Goal: Find contact information: Find contact information

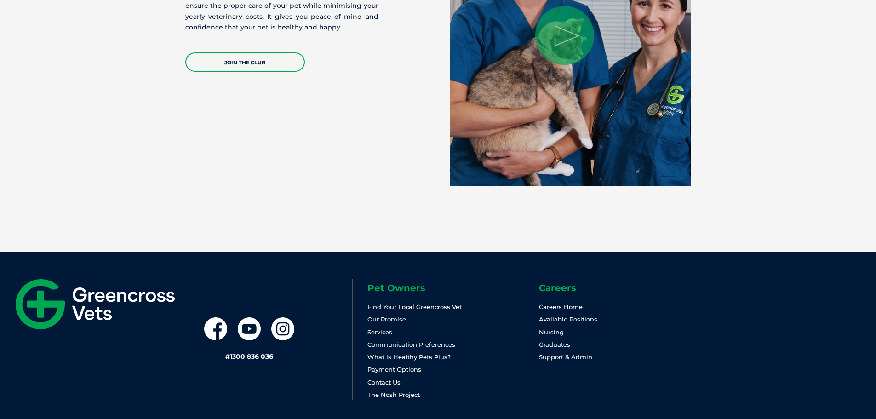
scroll to position [1949, 0]
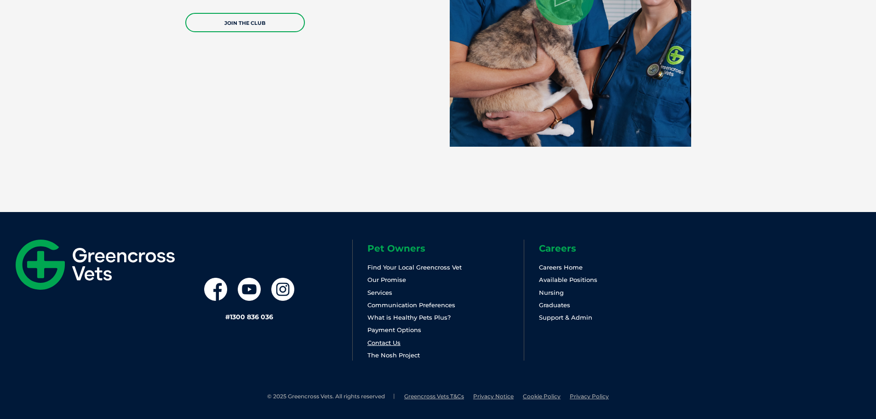
click at [398, 342] on link "Contact Us" at bounding box center [383, 342] width 33 height 7
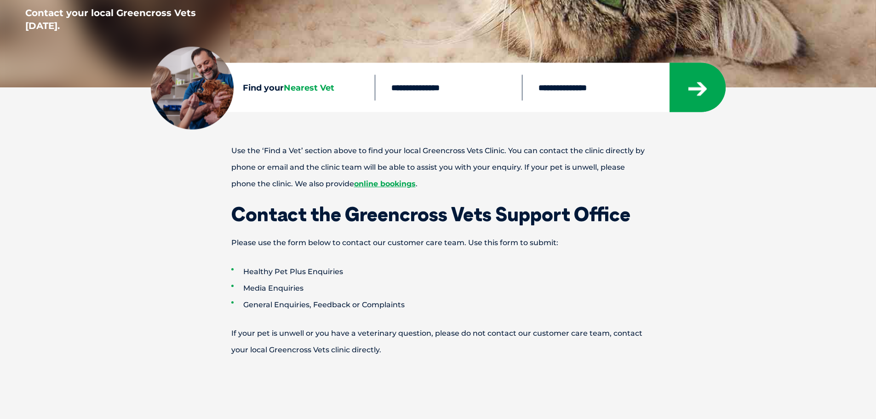
scroll to position [322, 0]
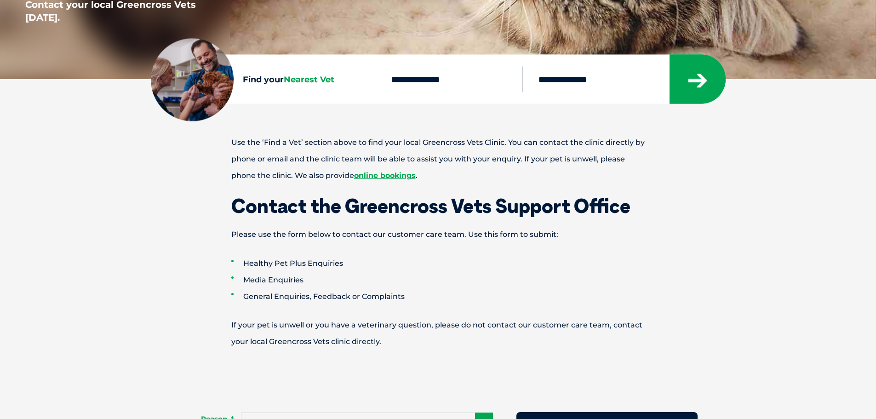
click at [313, 83] on span "Nearest Vet" at bounding box center [309, 79] width 51 height 10
click at [289, 78] on span "Nearest Vet" at bounding box center [309, 79] width 51 height 10
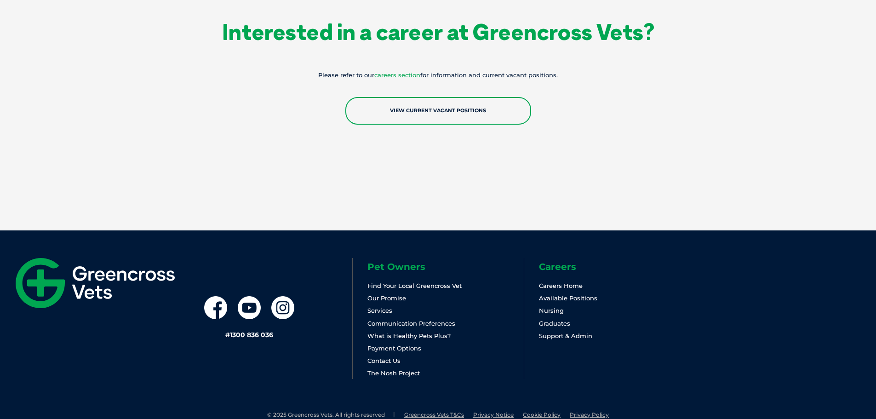
scroll to position [1646, 0]
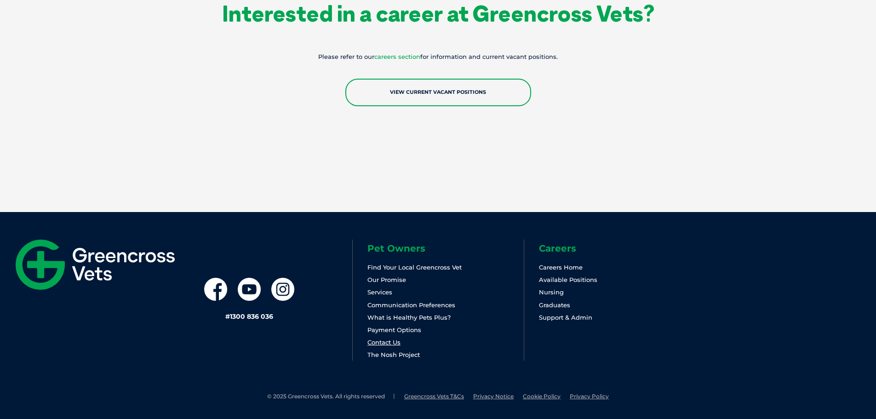
click at [391, 342] on link "Contact Us" at bounding box center [383, 341] width 33 height 7
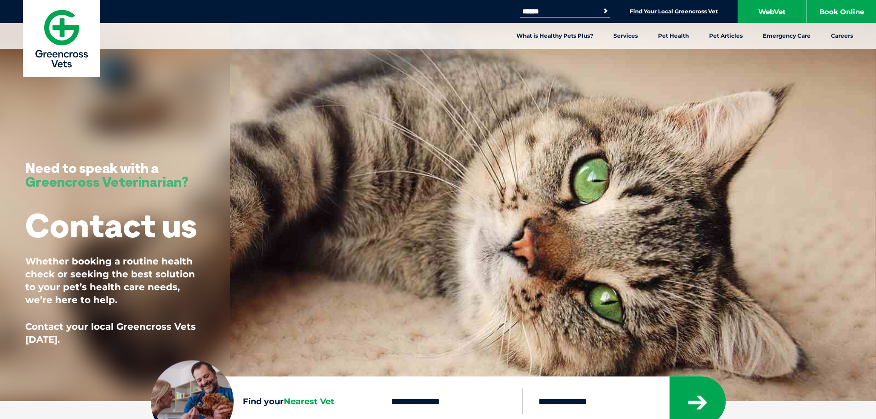
click at [663, 10] on link "Find Your Local Greencross Vet" at bounding box center [673, 11] width 88 height 7
click at [566, 11] on input "Search for:" at bounding box center [559, 11] width 78 height 7
type input "*******"
click at [601, 6] on button "Search" at bounding box center [605, 10] width 9 height 9
drag, startPoint x: 562, startPoint y: 11, endPoint x: 496, endPoint y: 5, distance: 66.5
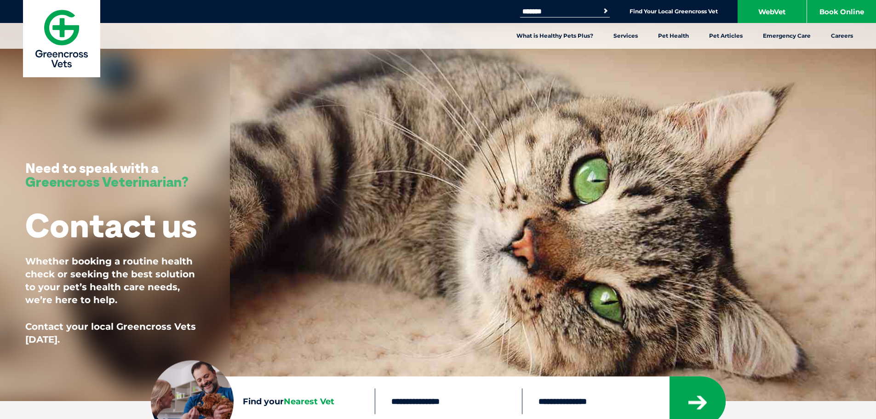
click at [495, 6] on div "Search for: ******* Search Find Your Local Greencross Vet WebVet Book Online" at bounding box center [438, 11] width 876 height 23
click at [660, 12] on link "Find Your Local Greencross Vet" at bounding box center [673, 11] width 88 height 7
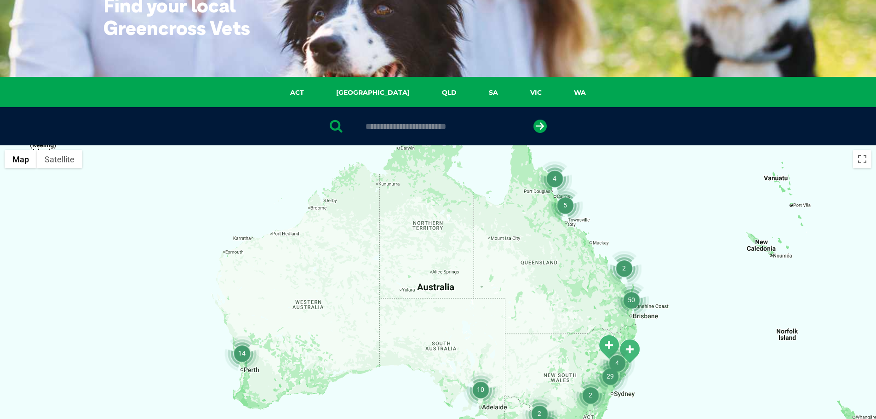
scroll to position [92, 0]
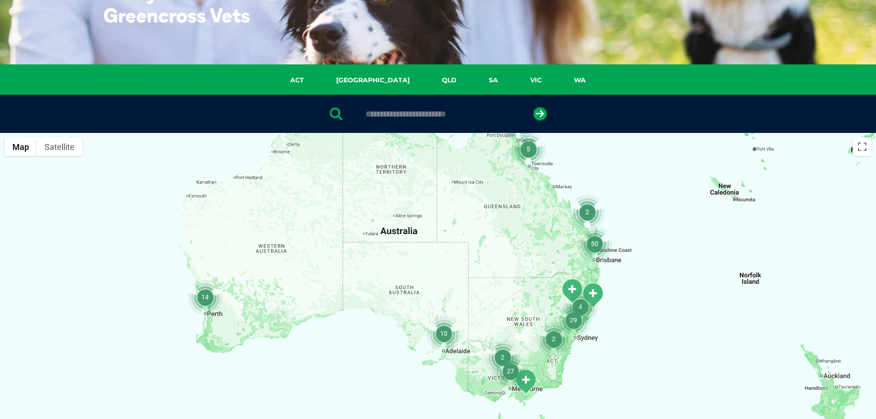
drag, startPoint x: 717, startPoint y: 324, endPoint x: 679, endPoint y: 279, distance: 58.3
click at [679, 279] on div at bounding box center [438, 310] width 876 height 355
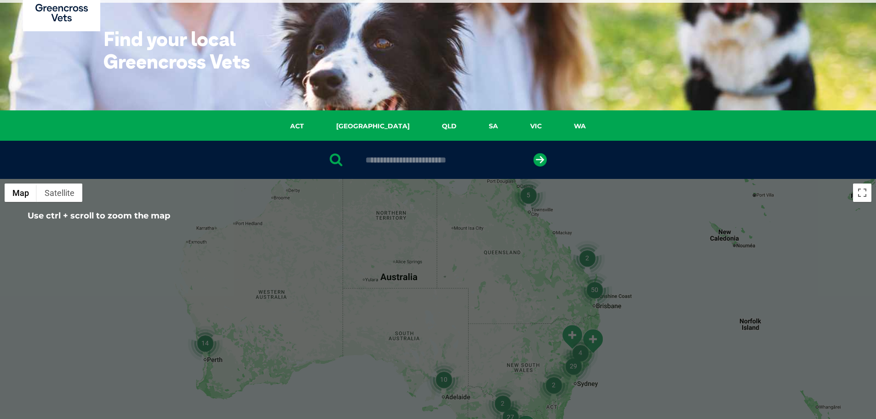
scroll to position [0, 0]
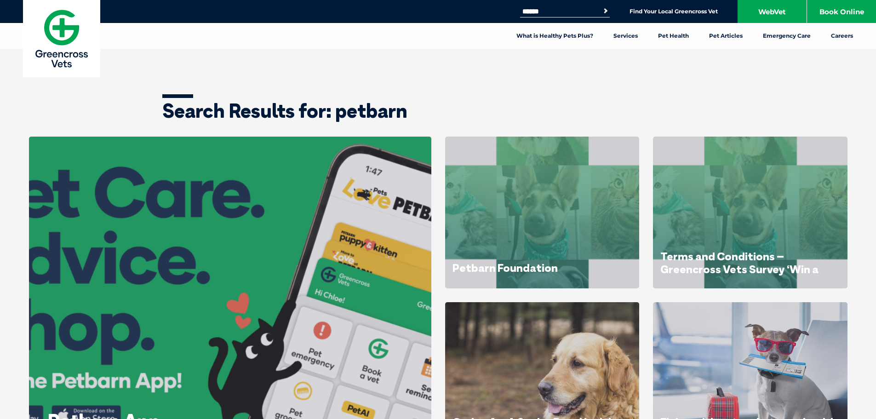
click at [61, 28] on img at bounding box center [61, 38] width 77 height 77
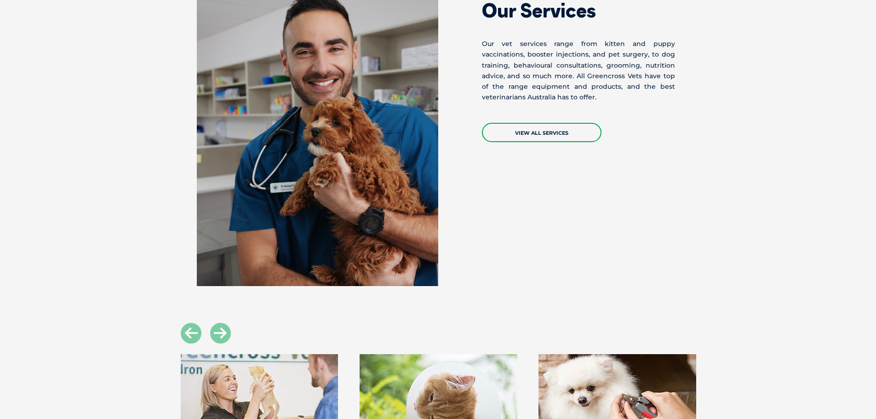
scroll to position [432, 0]
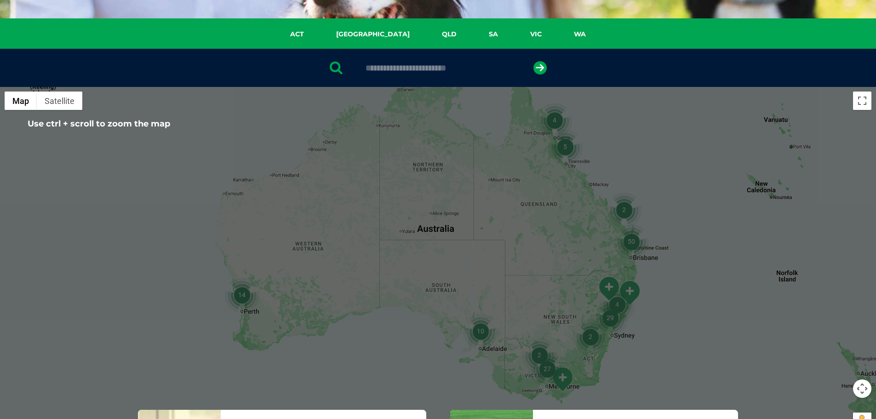
click at [237, 298] on img "14" at bounding box center [241, 294] width 35 height 35
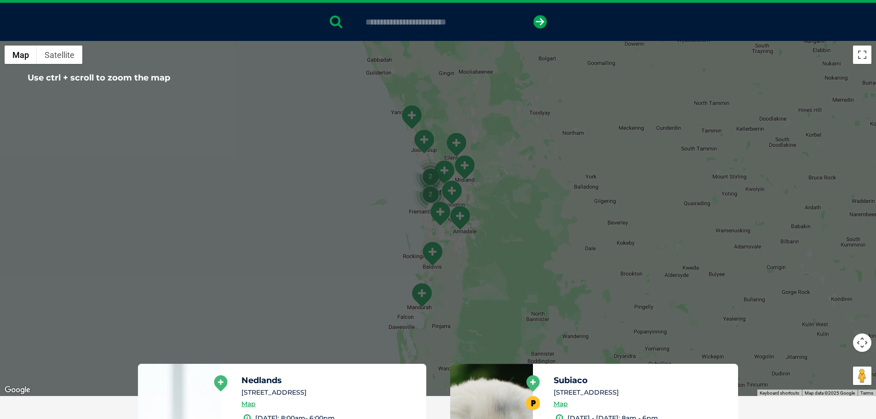
scroll to position [46, 0]
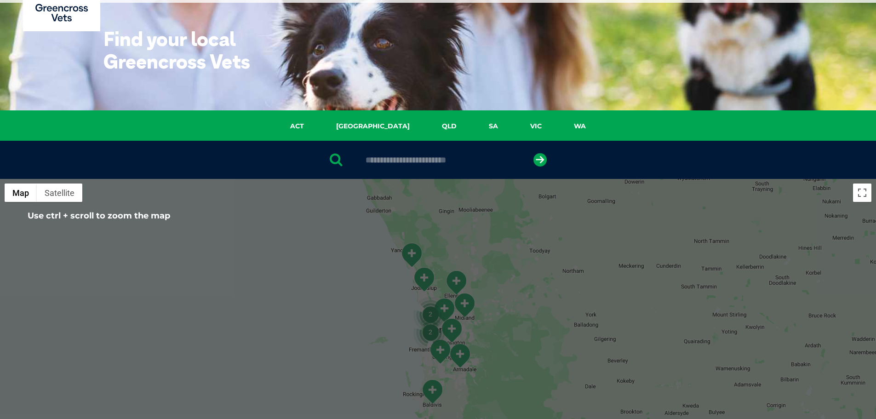
click at [431, 161] on input "text" at bounding box center [438, 159] width 154 height 9
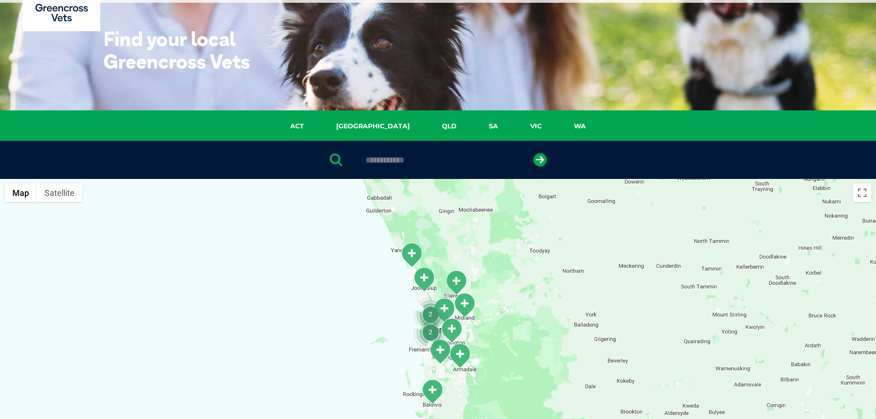
click at [533, 153] on button "submit" at bounding box center [539, 159] width 13 height 13
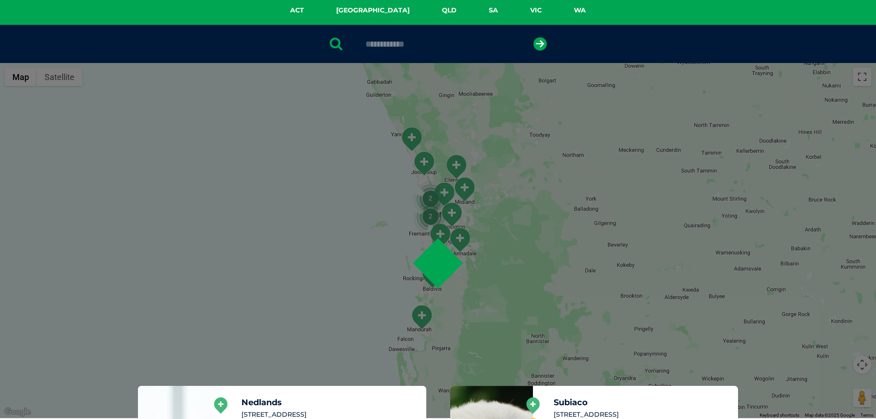
scroll to position [179, 0]
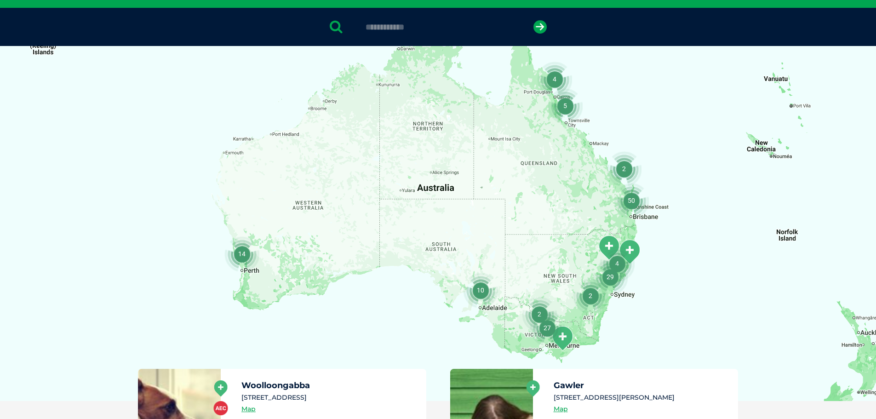
click at [405, 27] on input "**********" at bounding box center [438, 27] width 154 height 9
type input "**********"
click at [533, 20] on button "submit" at bounding box center [539, 26] width 13 height 13
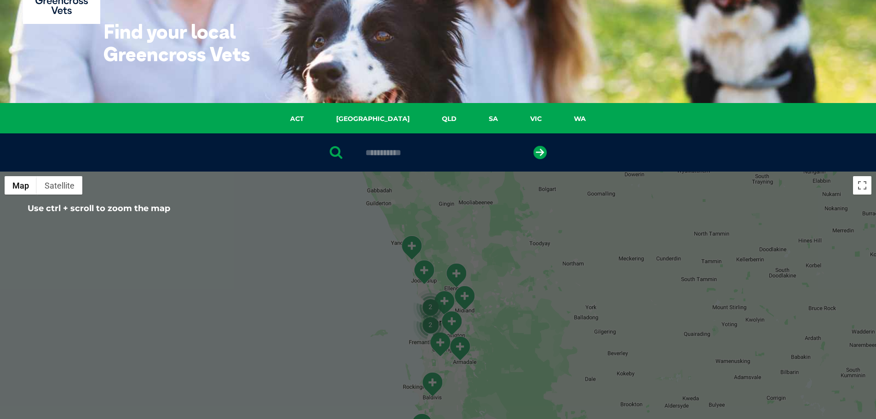
scroll to position [41, 0]
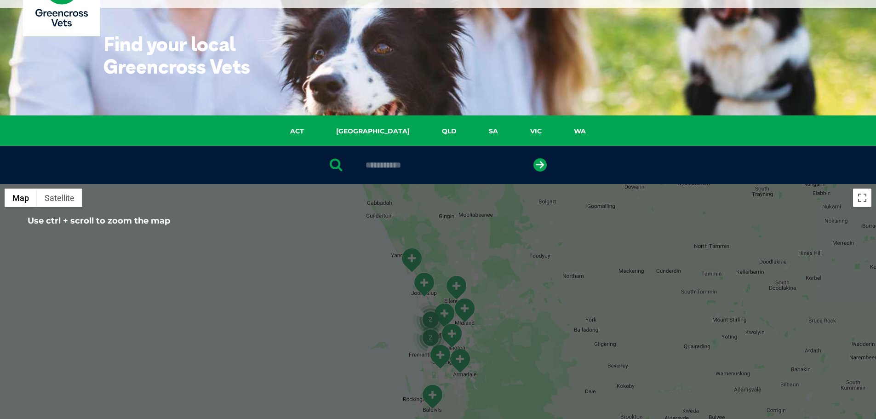
click at [420, 155] on div "**********" at bounding box center [438, 165] width 876 height 38
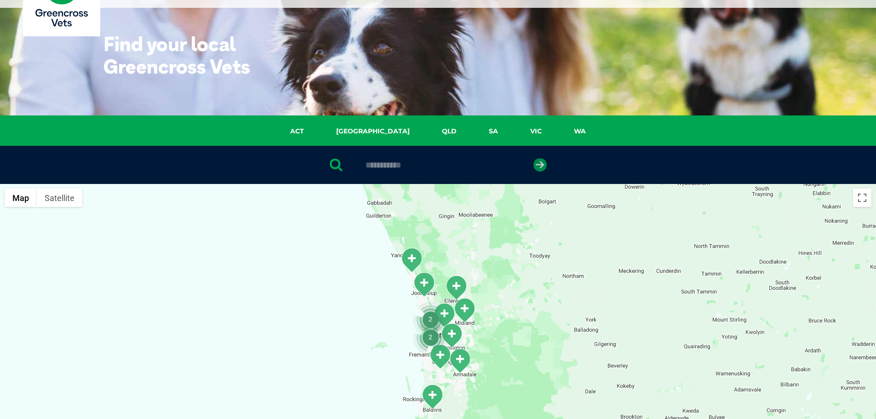
click at [546, 167] on icon "submit" at bounding box center [539, 164] width 13 height 13
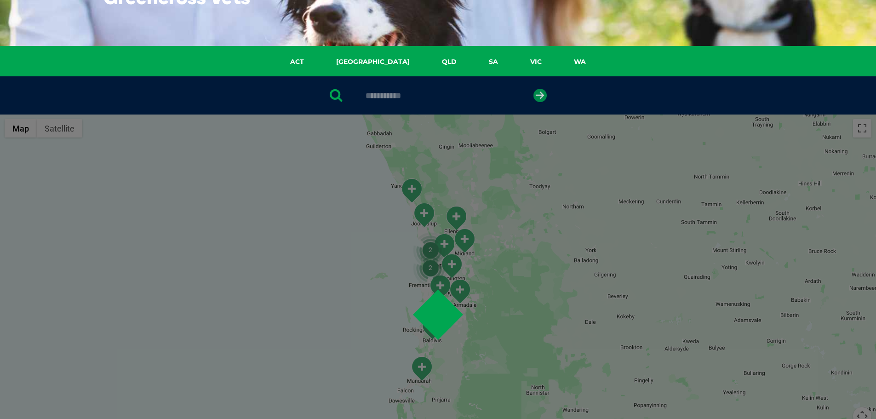
scroll to position [179, 0]
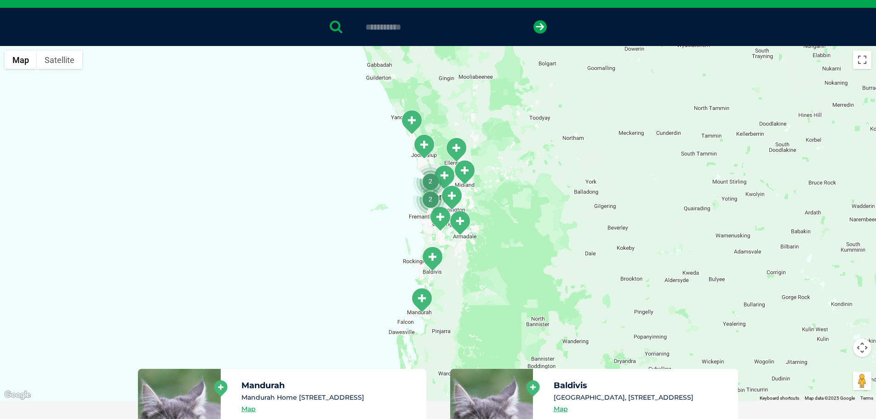
click at [436, 181] on img "2" at bounding box center [430, 181] width 35 height 35
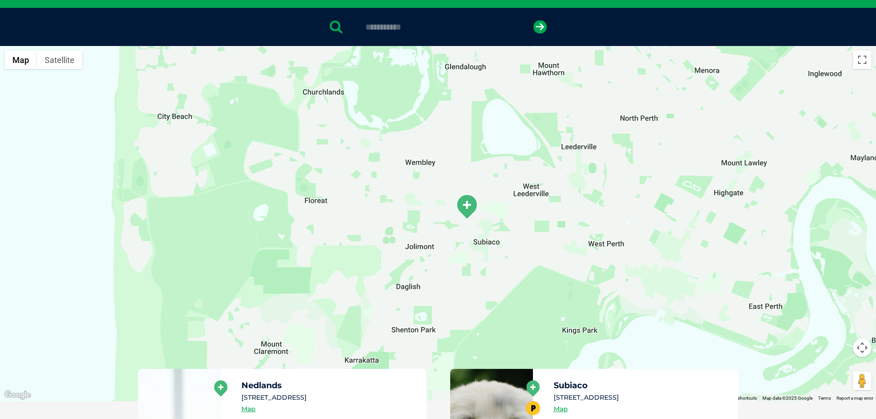
drag, startPoint x: 528, startPoint y: 150, endPoint x: 504, endPoint y: 259, distance: 111.6
click at [504, 259] on div "To navigate, press the arrow keys." at bounding box center [438, 223] width 876 height 355
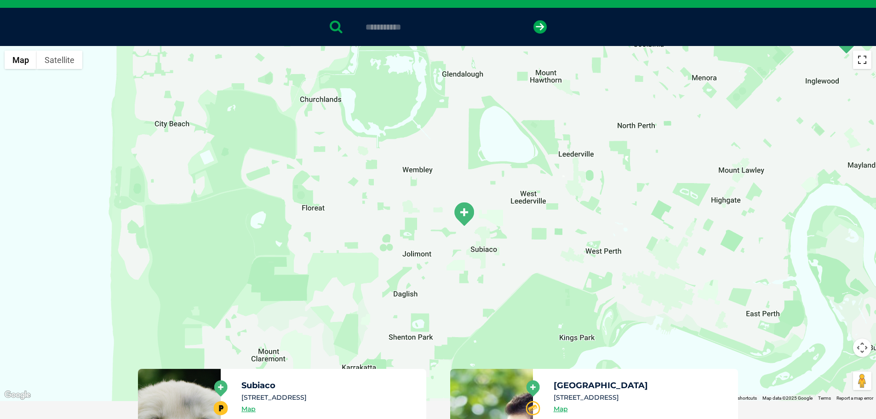
click at [855, 64] on button "Toggle fullscreen view" at bounding box center [862, 60] width 18 height 18
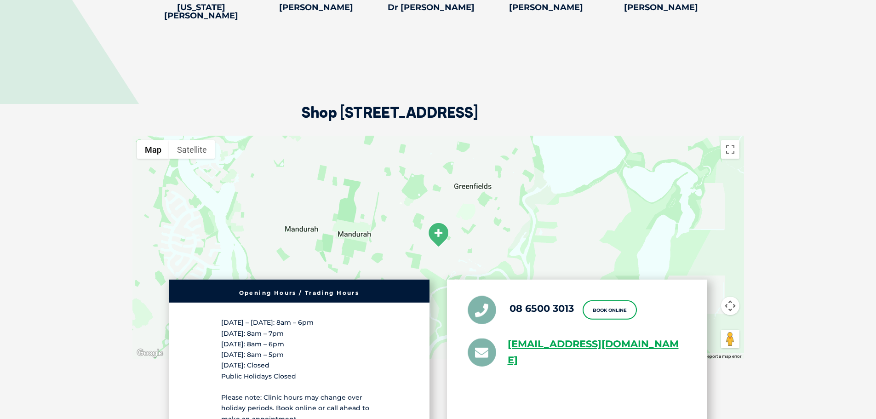
scroll to position [1701, 0]
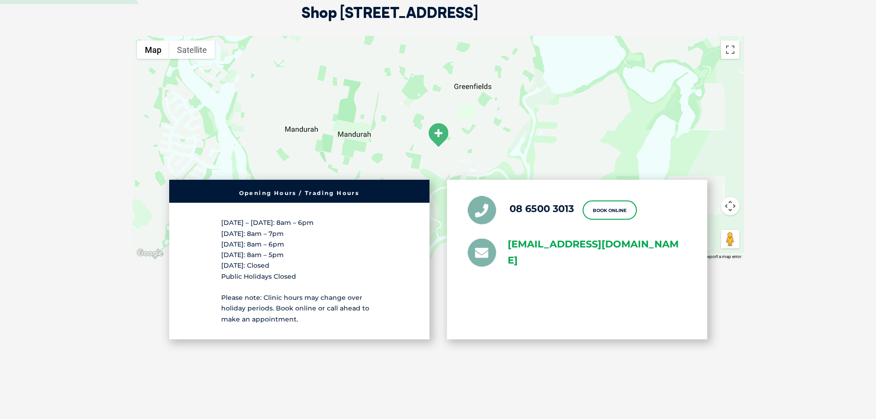
click at [555, 236] on link "[EMAIL_ADDRESS][DOMAIN_NAME]" at bounding box center [596, 252] width 179 height 32
click at [616, 297] on div "08 6500 3013 Book Online greencross.mandurah@greencrossvet.com.au" at bounding box center [577, 259] width 260 height 159
